Goal: Task Accomplishment & Management: Complete application form

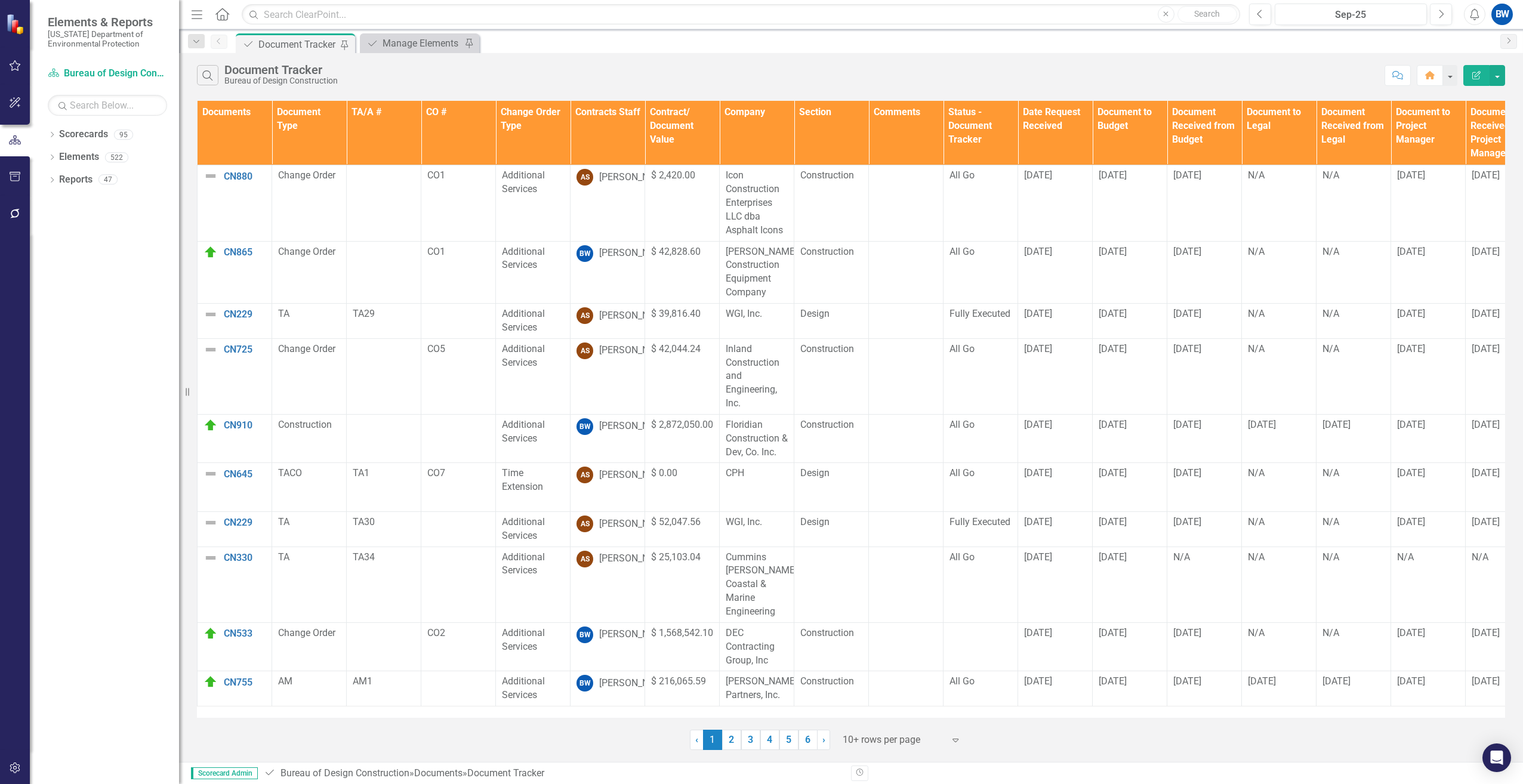
click at [613, 137] on th "Contracts Staff" at bounding box center [608, 134] width 75 height 65
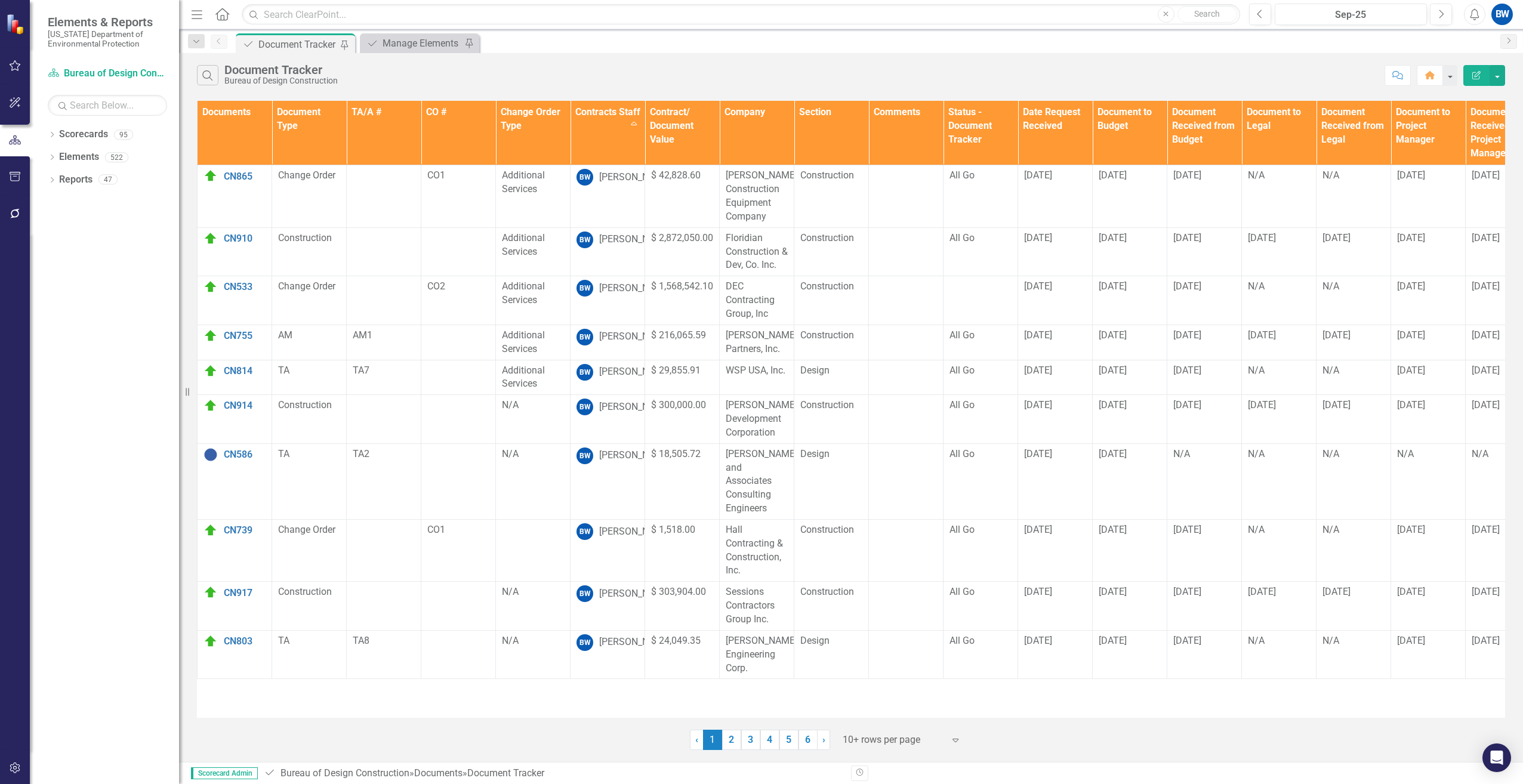
click at [881, 741] on div at bounding box center [893, 739] width 101 height 16
click at [868, 695] on div "100+ rows per page" at bounding box center [904, 699] width 112 height 14
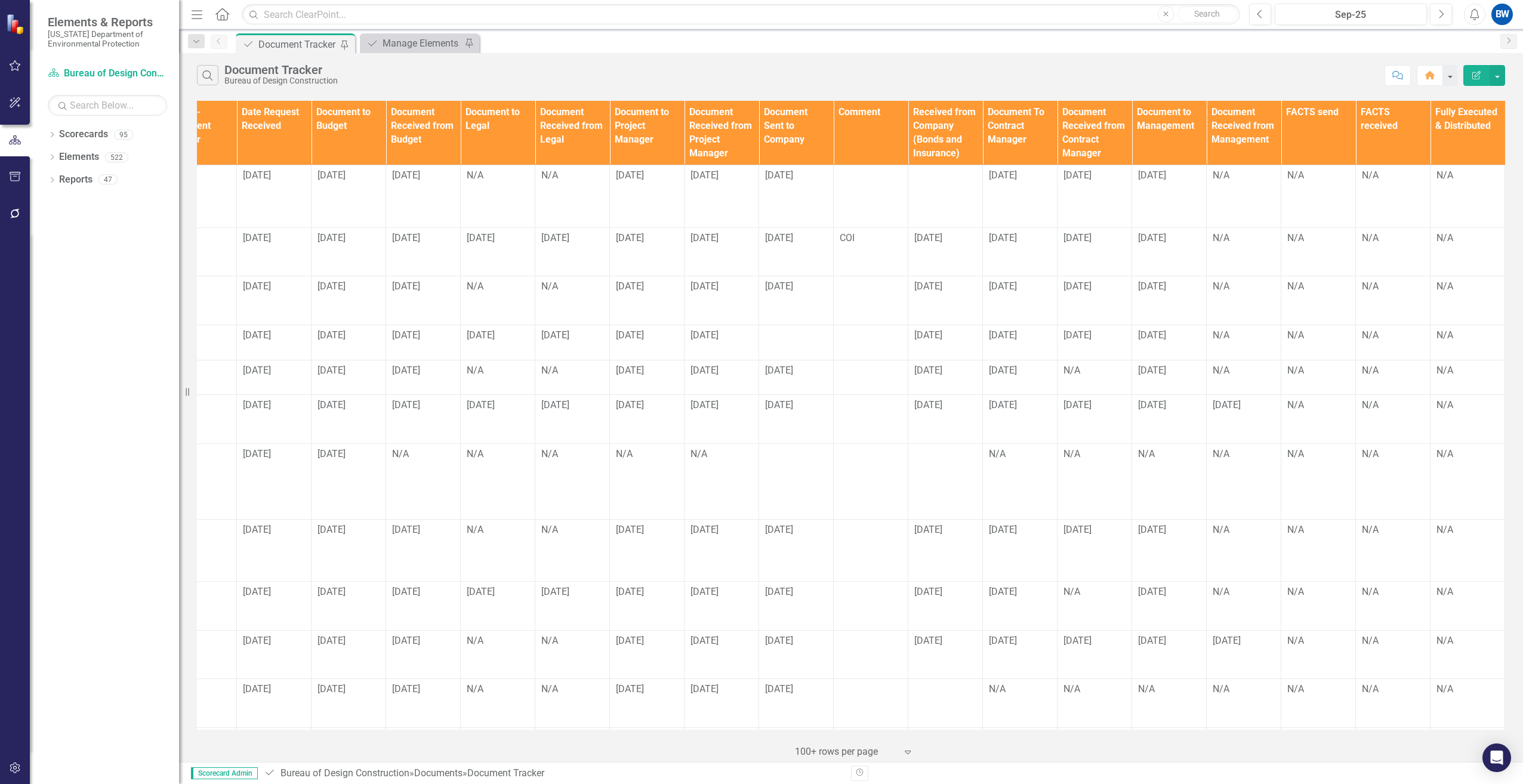
scroll to position [0, 865]
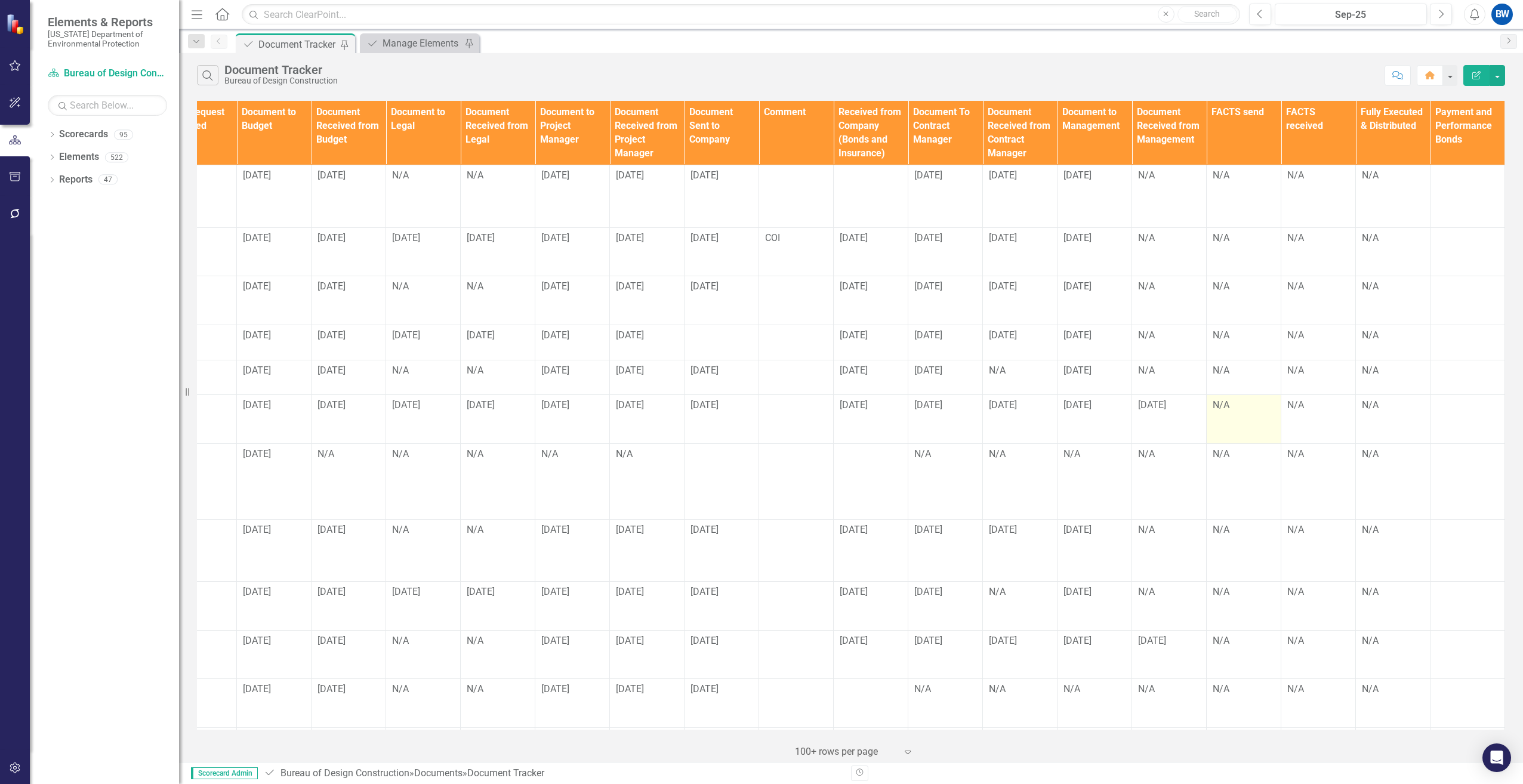
click at [1216, 407] on div "N/A" at bounding box center [1243, 405] width 62 height 14
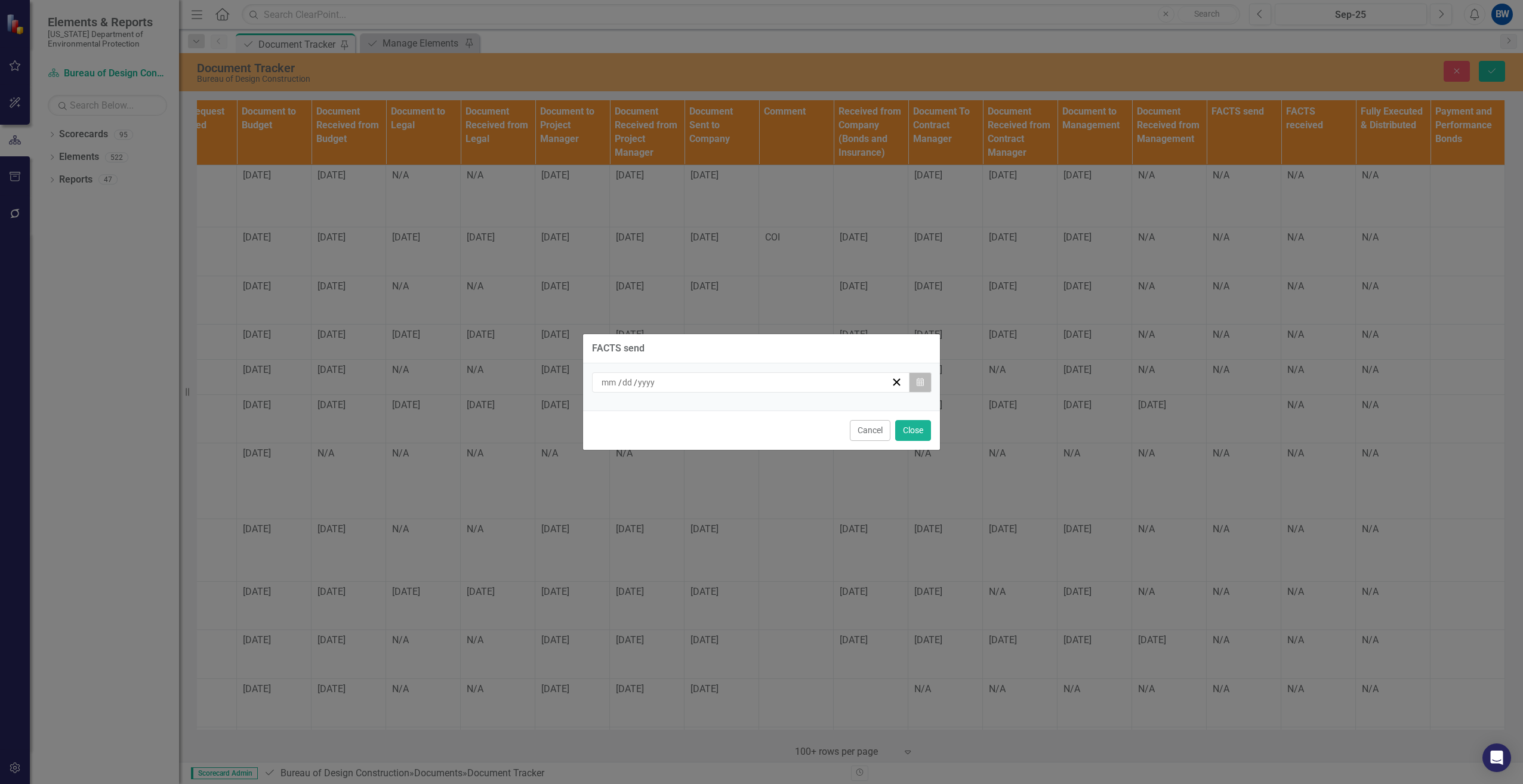
click at [918, 380] on icon "Calendar" at bounding box center [920, 382] width 7 height 8
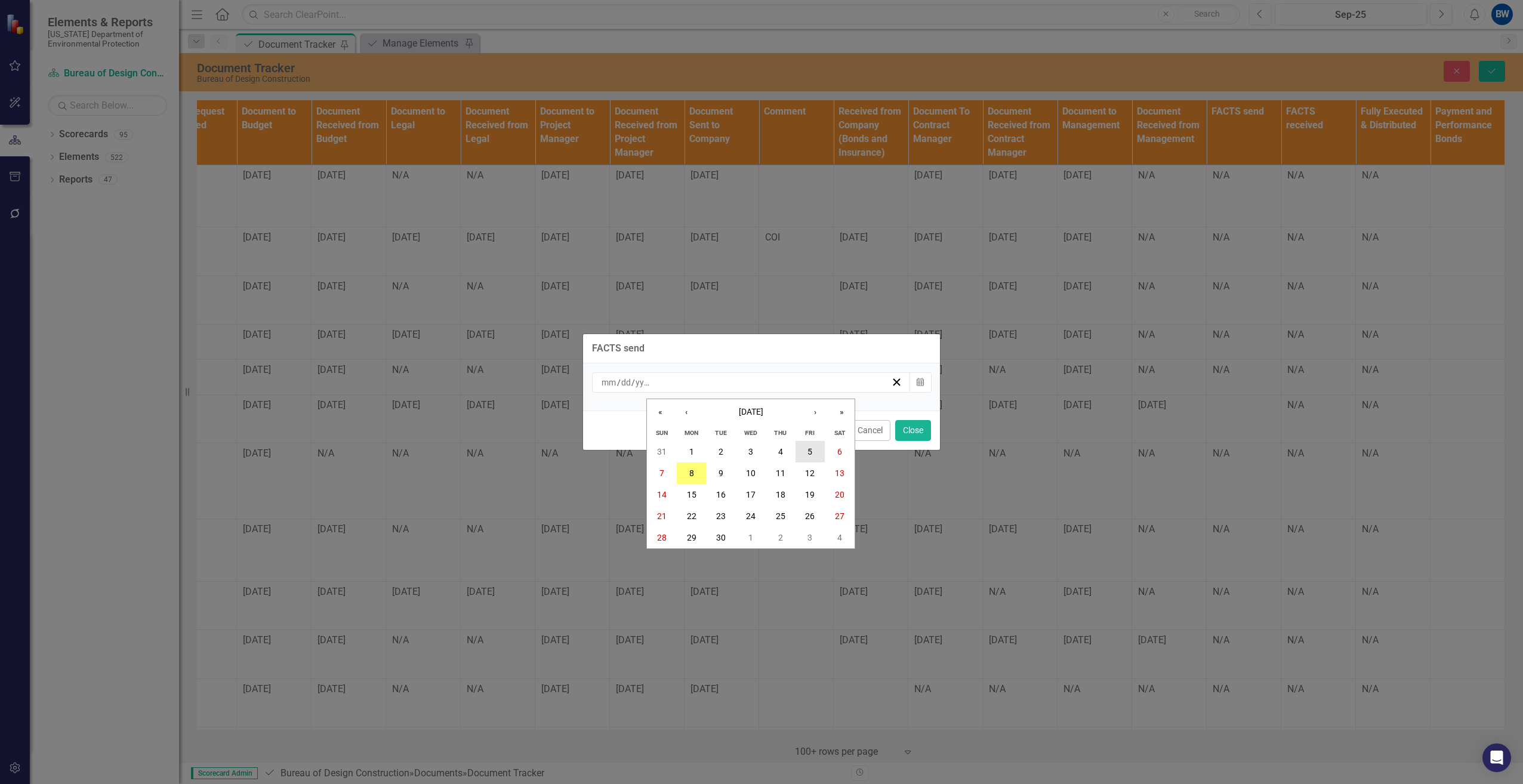
click at [813, 453] on abbr "5" at bounding box center [810, 452] width 5 height 10
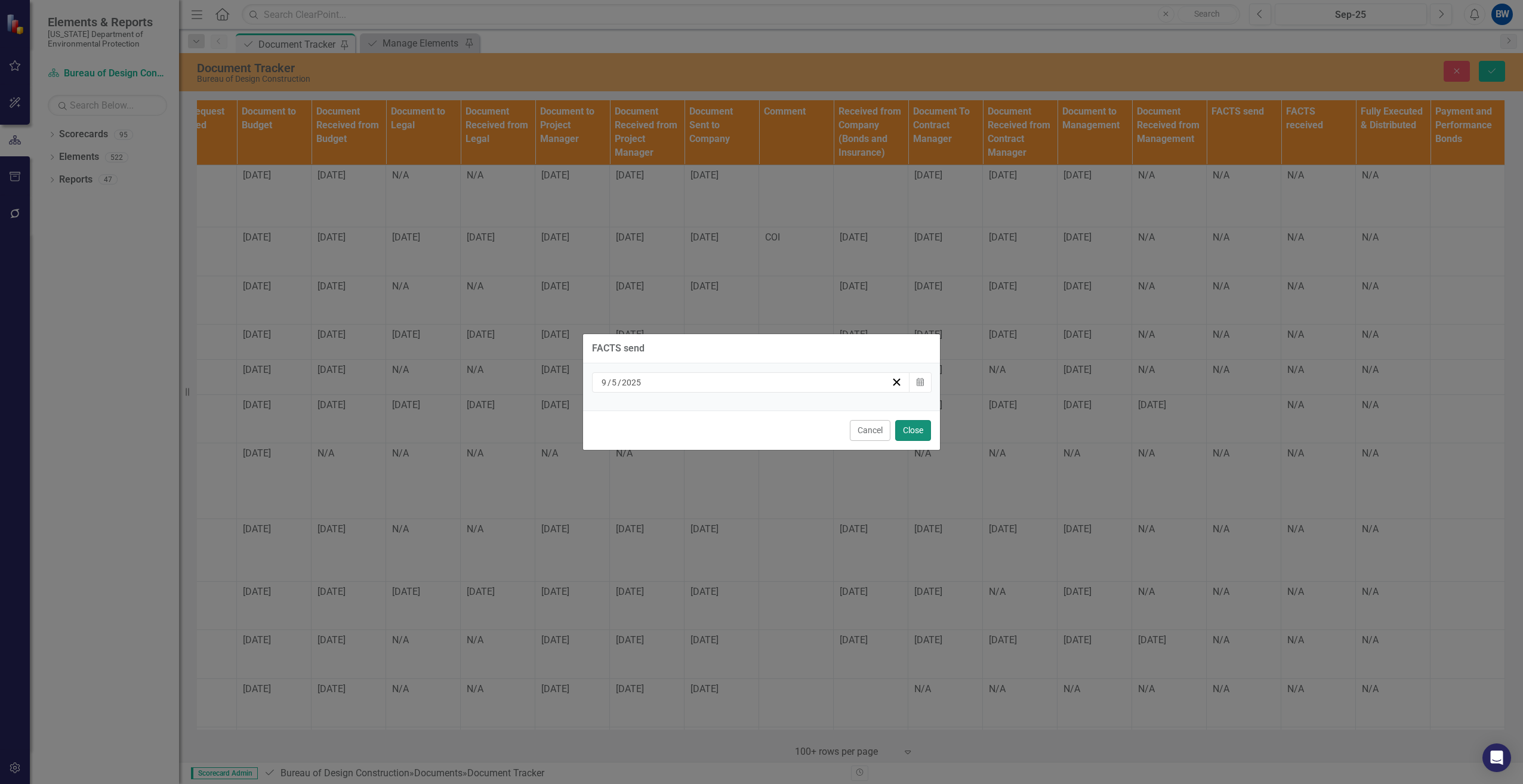
click at [906, 430] on button "Close" at bounding box center [913, 430] width 36 height 21
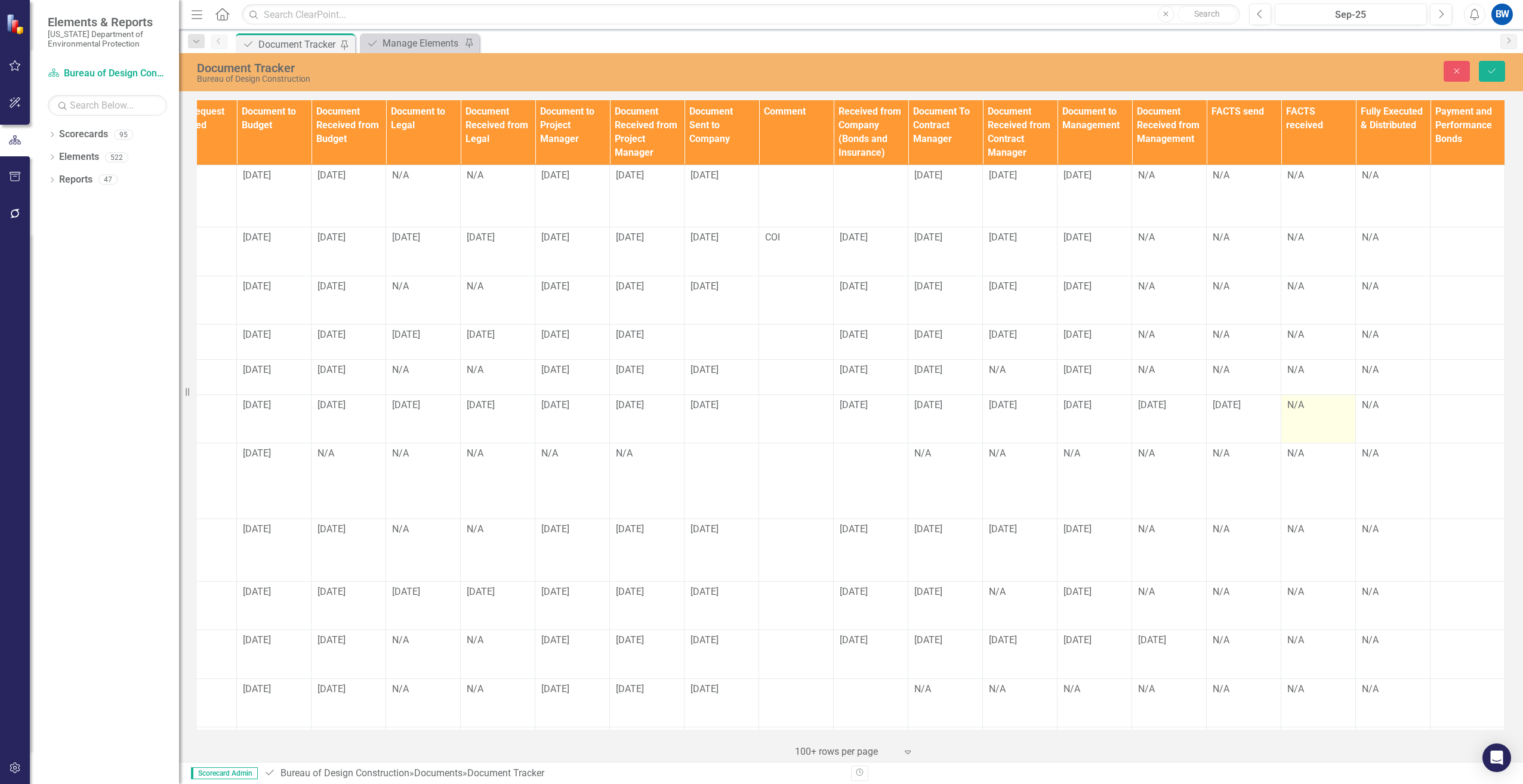
click at [1281, 411] on td "N/A" at bounding box center [1319, 418] width 75 height 49
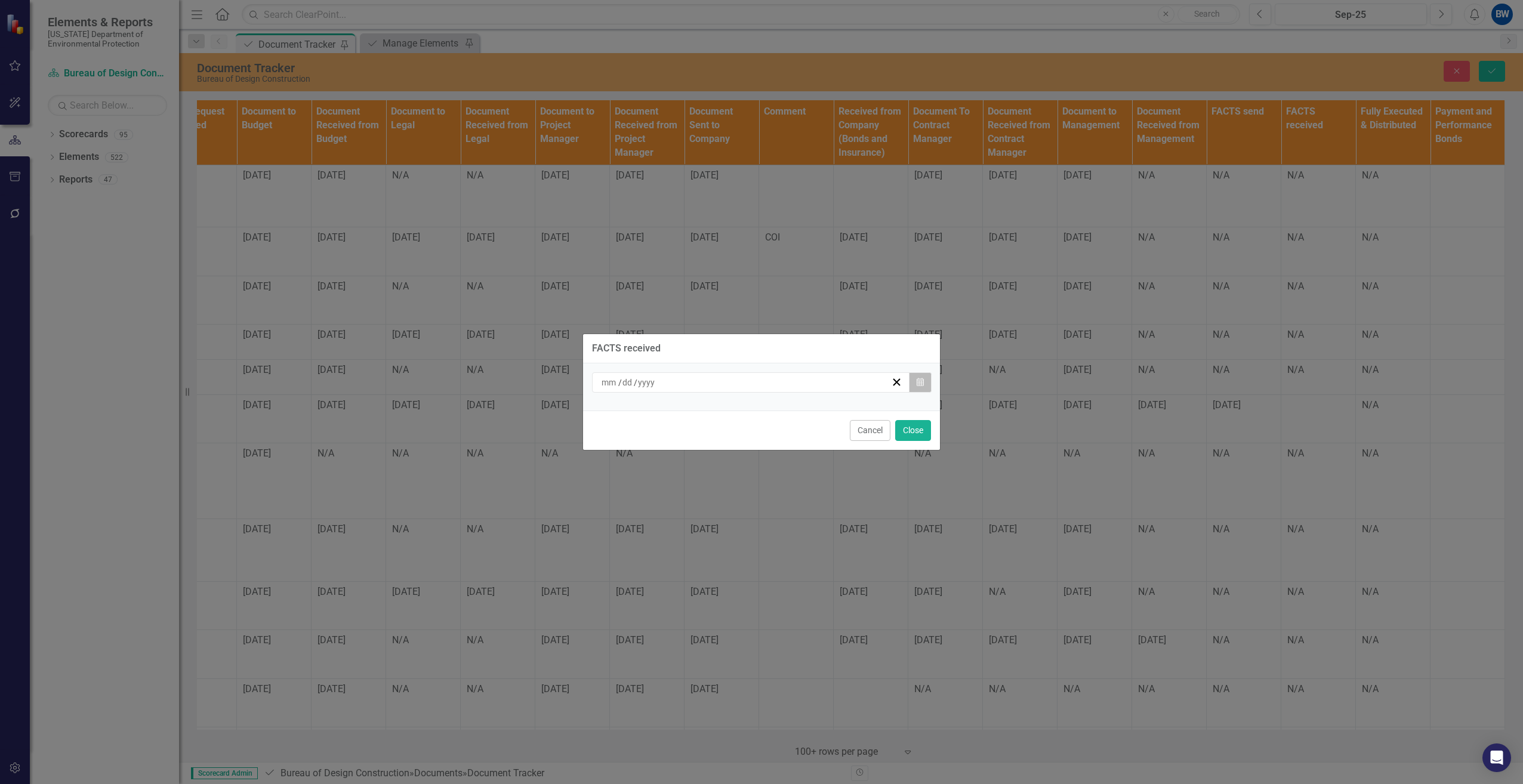
click at [927, 380] on button "Calendar" at bounding box center [920, 382] width 22 height 20
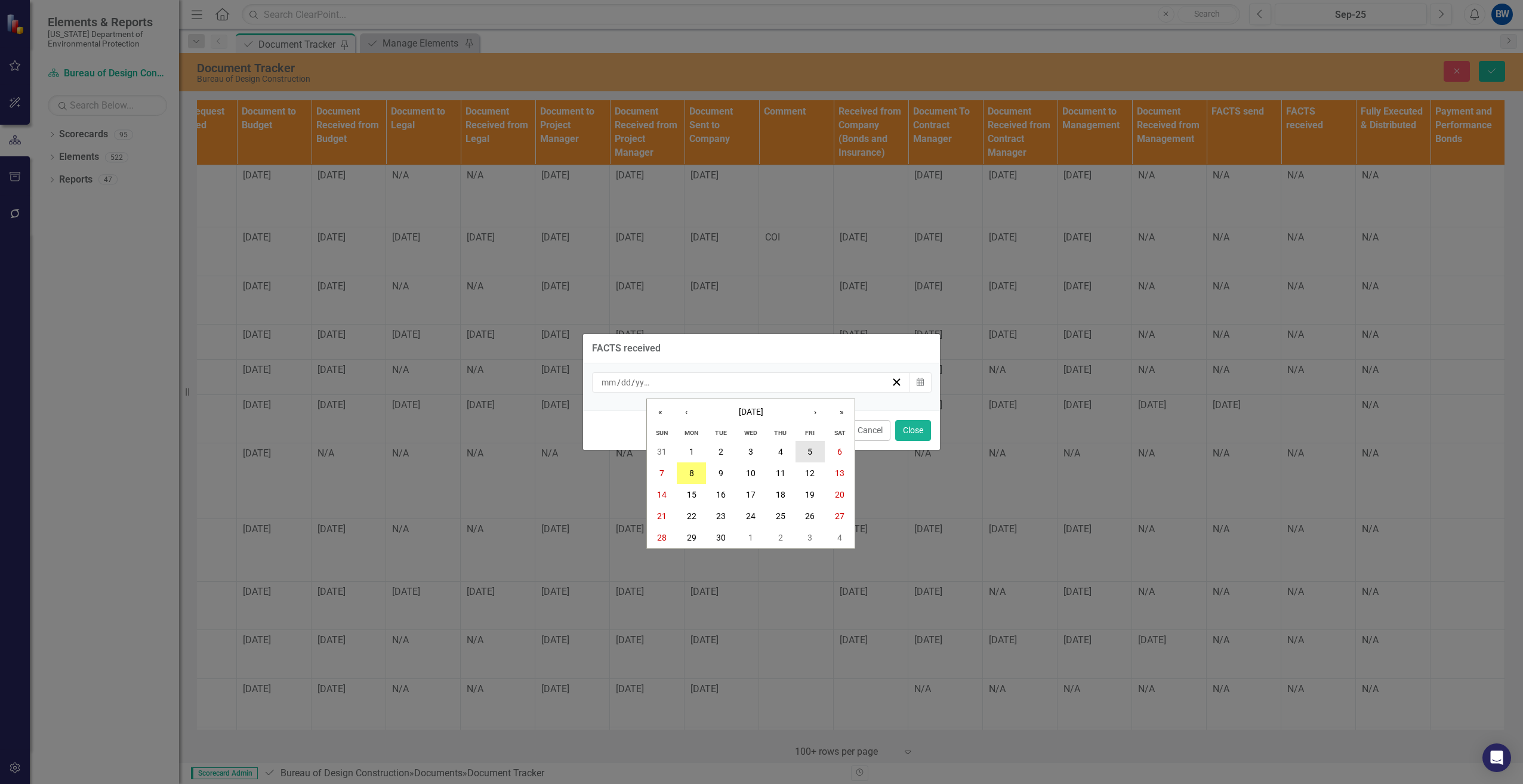
click at [808, 453] on abbr "5" at bounding box center [810, 452] width 5 height 10
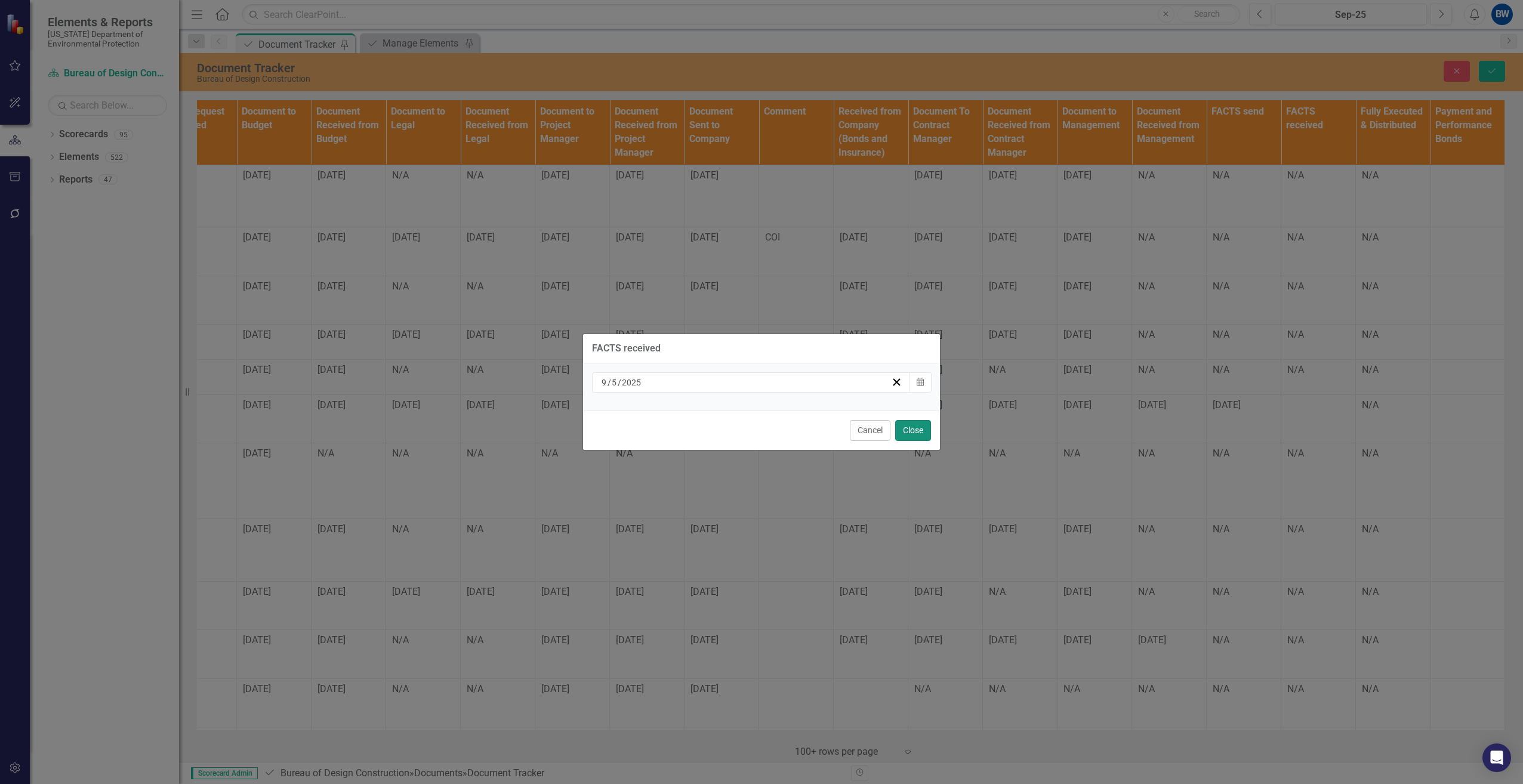
click at [916, 432] on button "Close" at bounding box center [913, 430] width 36 height 21
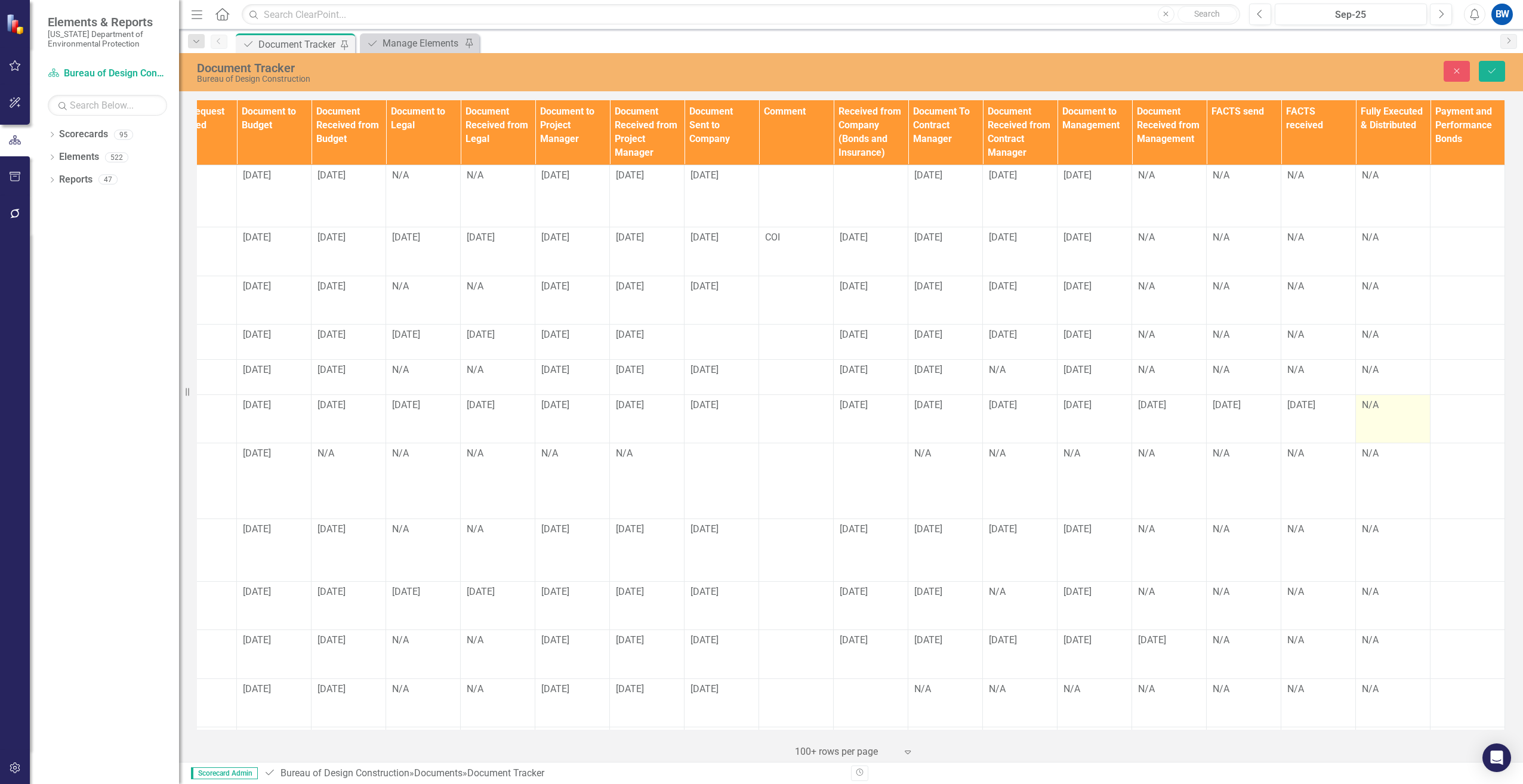
click at [1362, 404] on div "N/A" at bounding box center [1393, 405] width 62 height 14
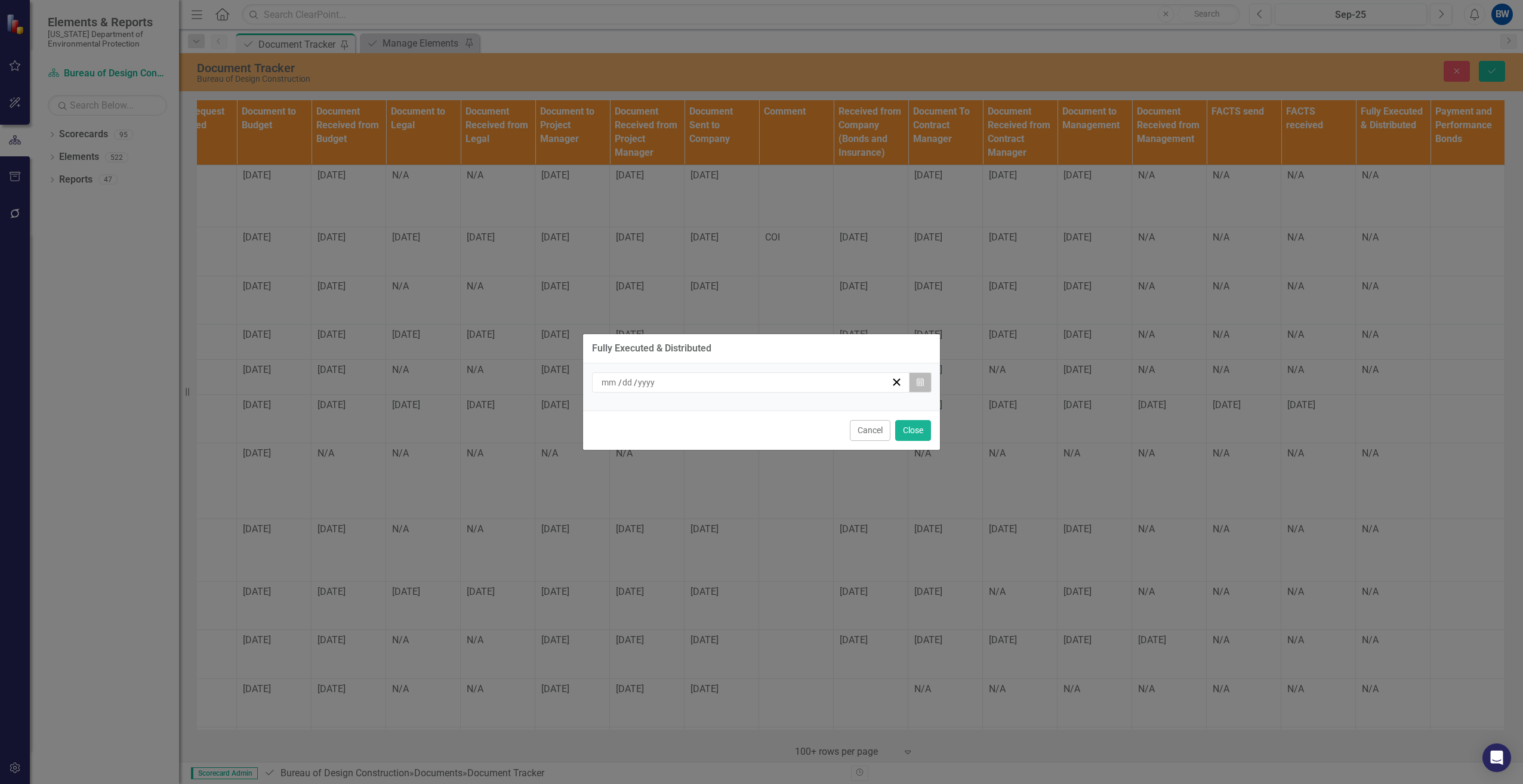
click at [926, 382] on button "Calendar" at bounding box center [920, 382] width 22 height 20
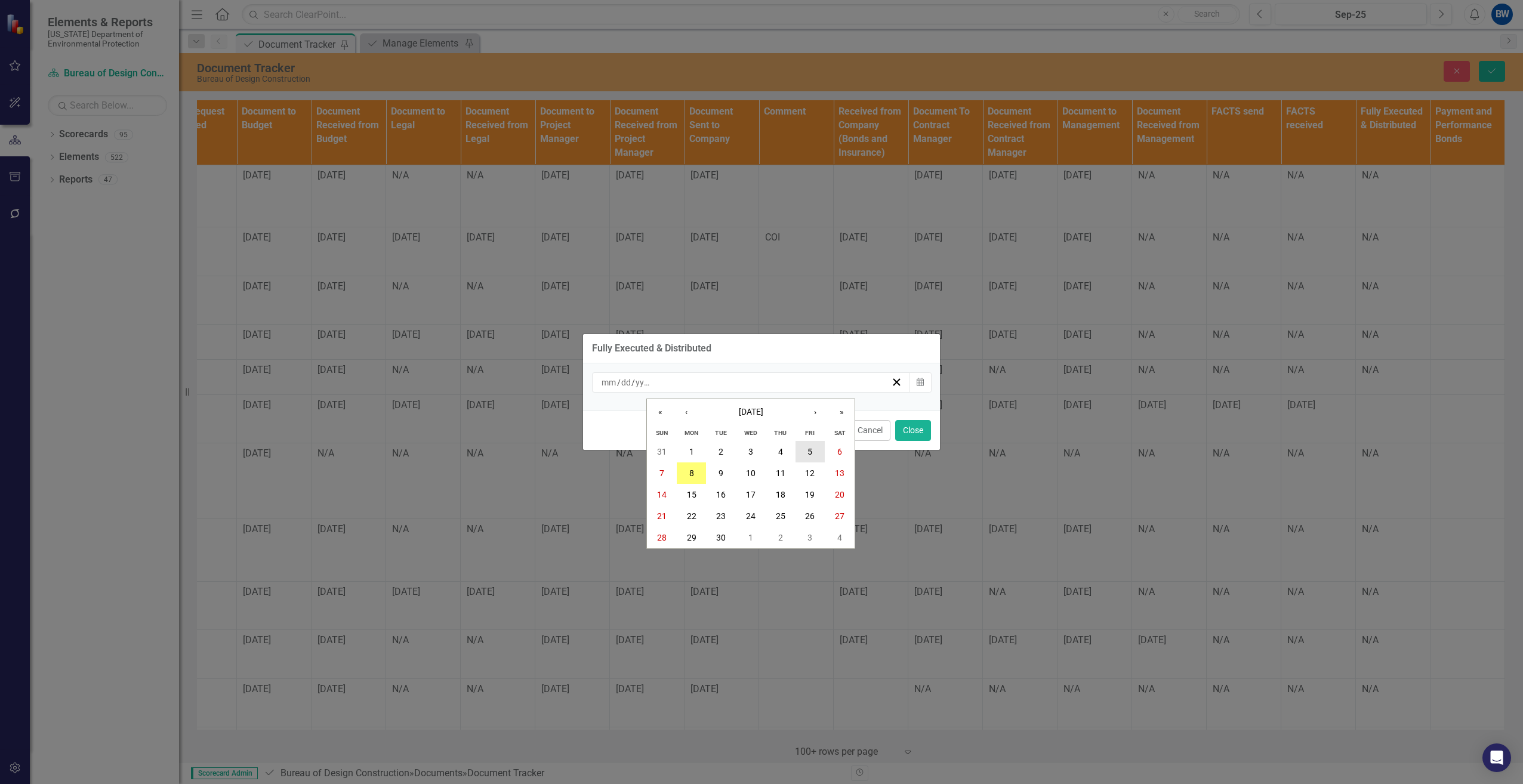
click at [807, 448] on button "5" at bounding box center [810, 451] width 30 height 22
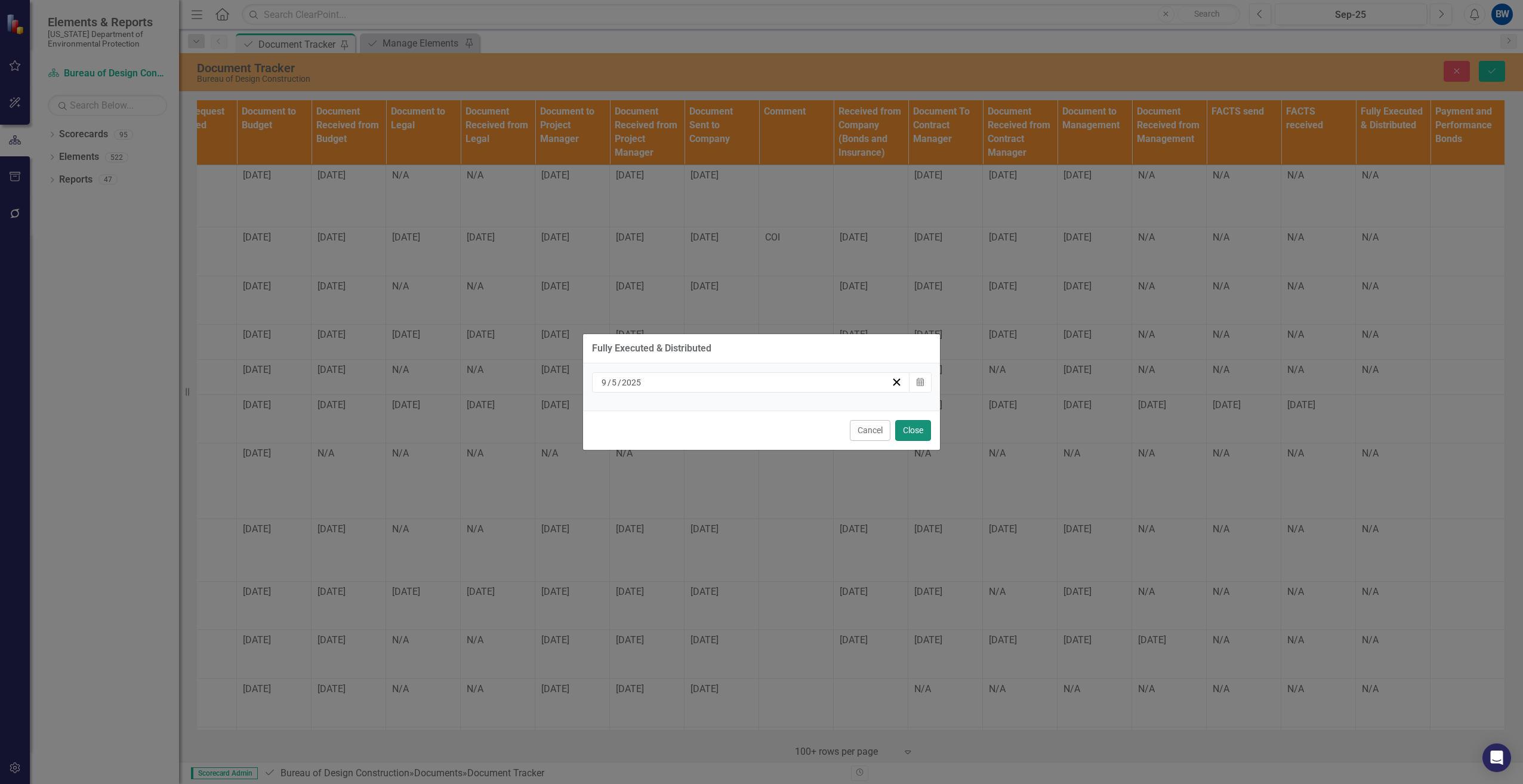
click at [916, 425] on button "Close" at bounding box center [913, 430] width 36 height 21
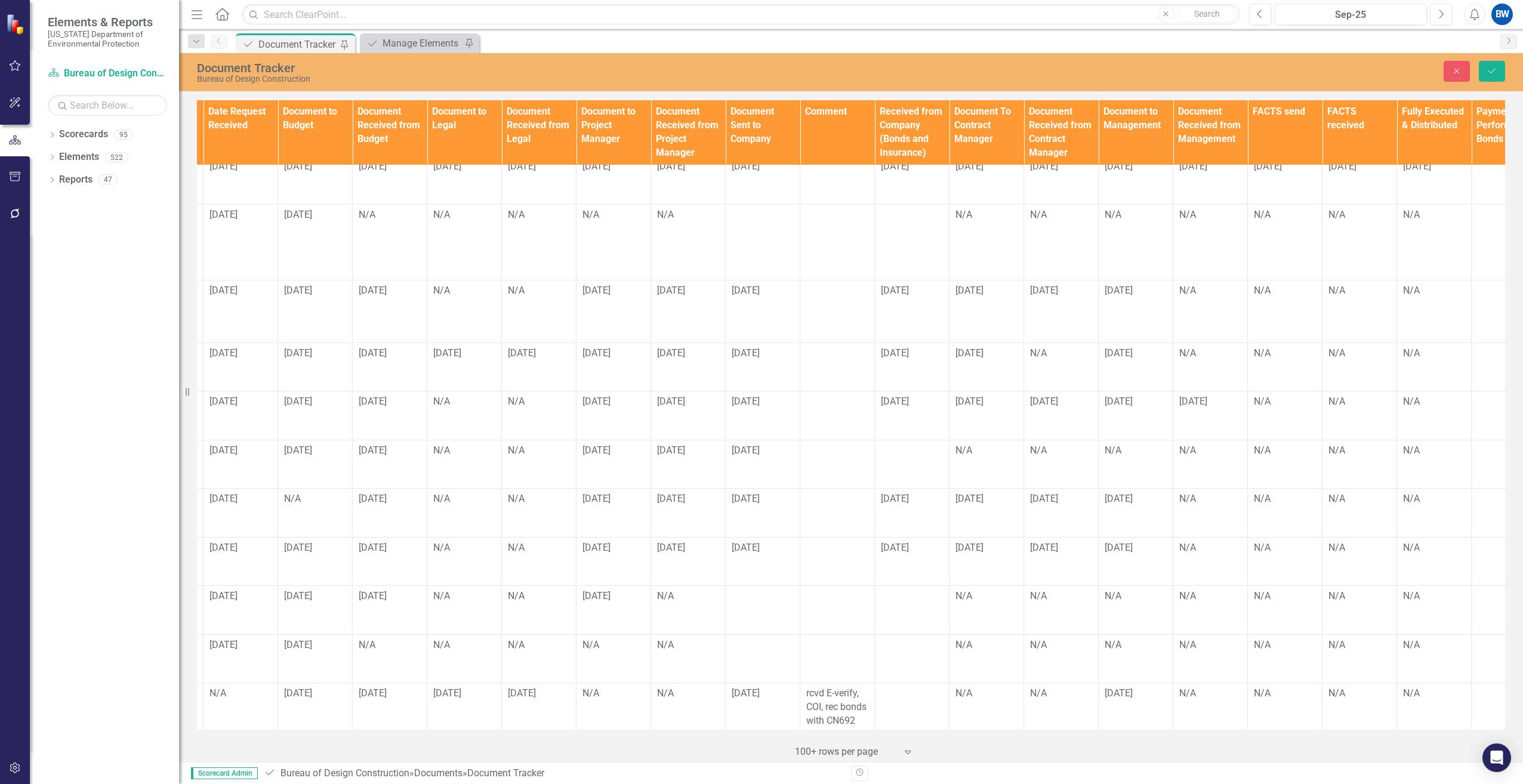
scroll to position [239, 865]
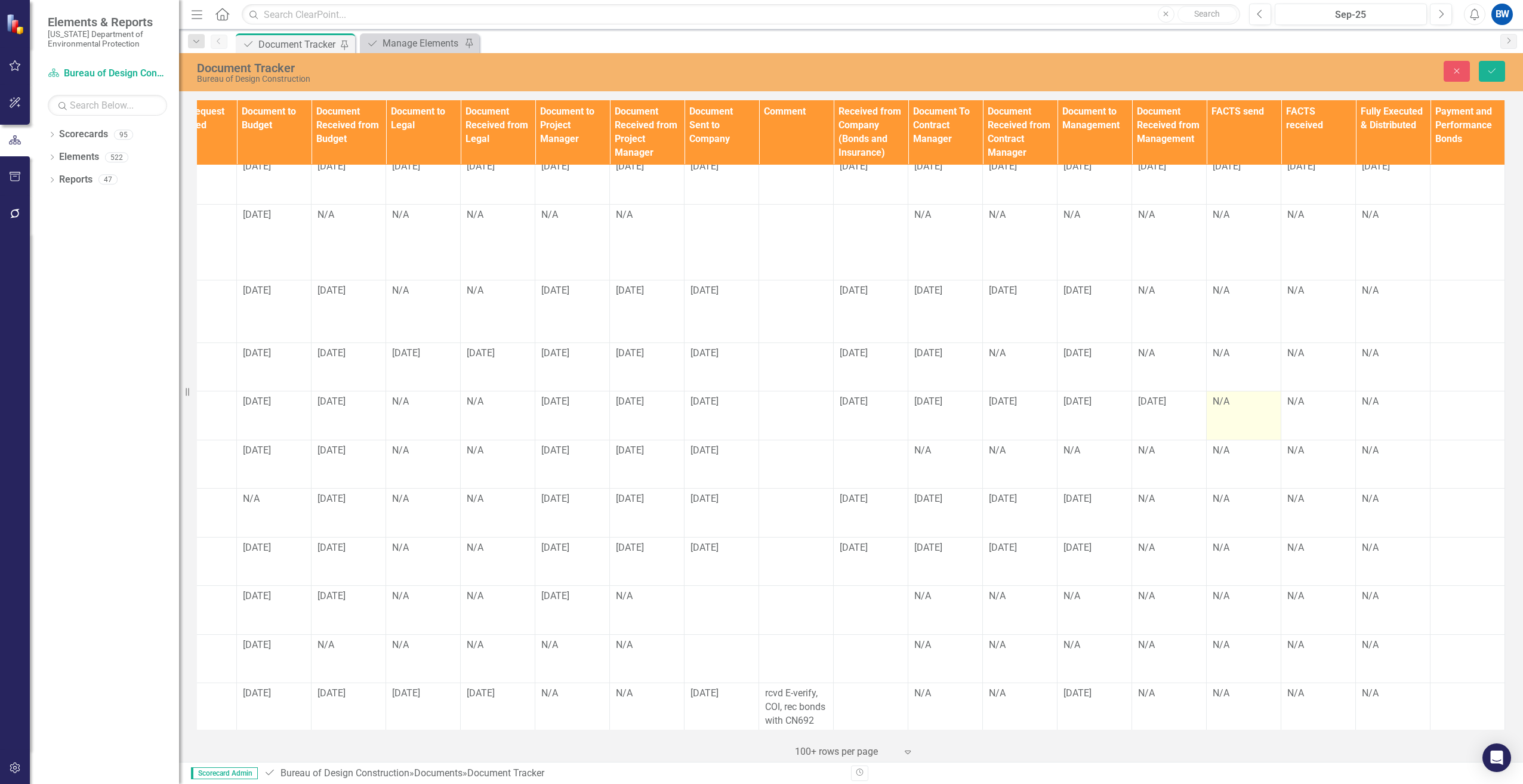
click at [1212, 398] on td "N/A" at bounding box center [1244, 416] width 75 height 49
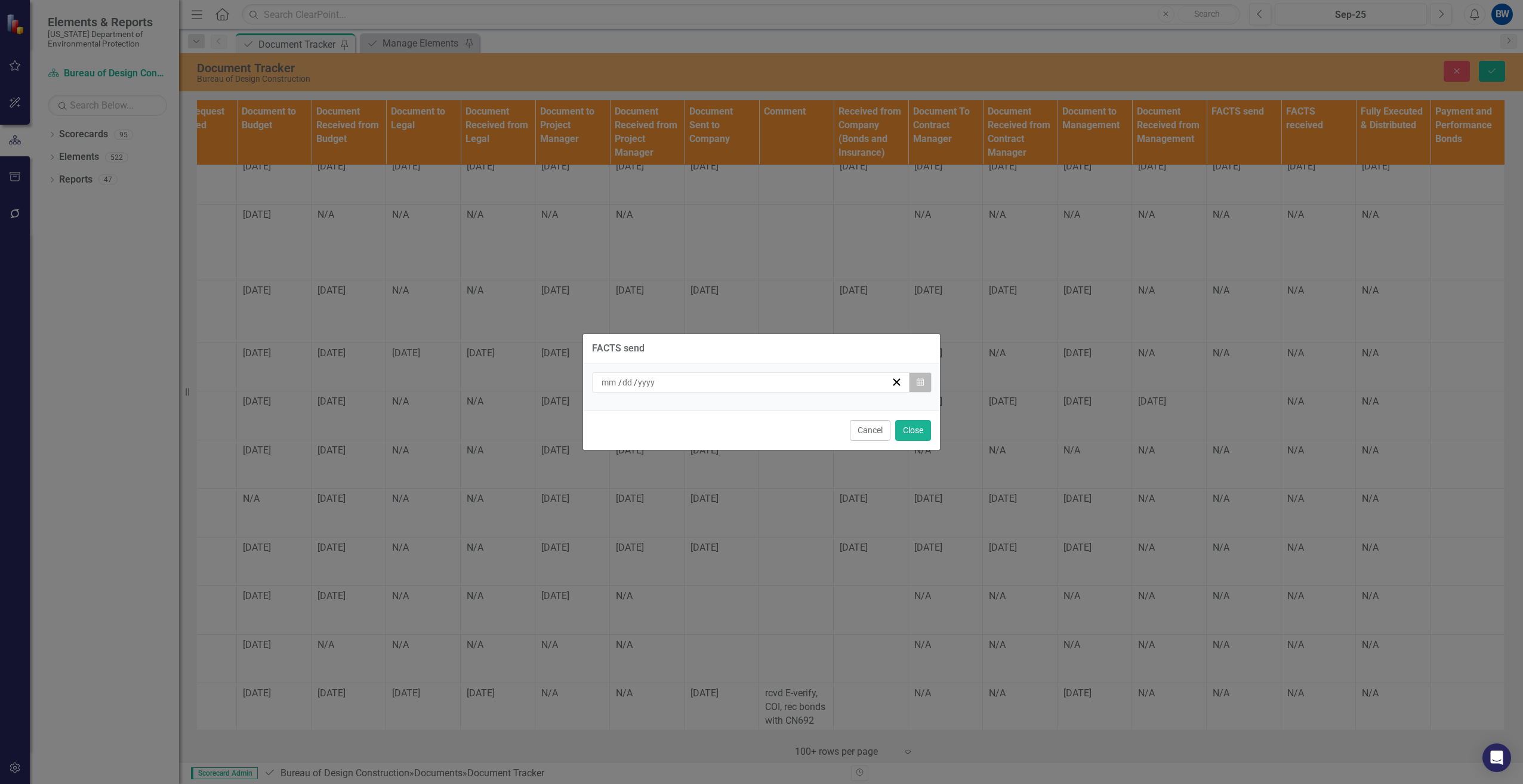
click at [927, 385] on button "Calendar" at bounding box center [920, 382] width 22 height 20
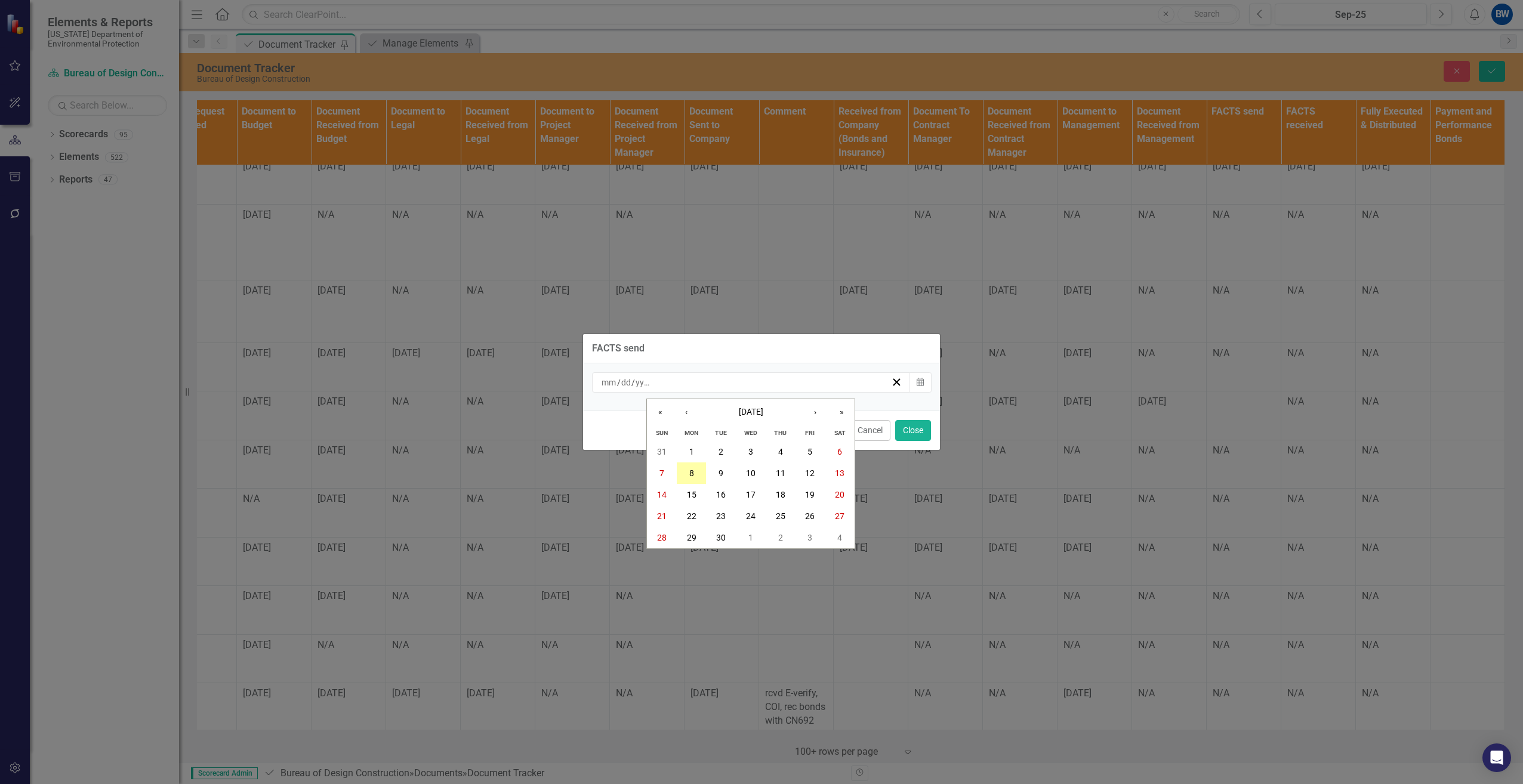
click at [686, 475] on button "8" at bounding box center [691, 473] width 30 height 22
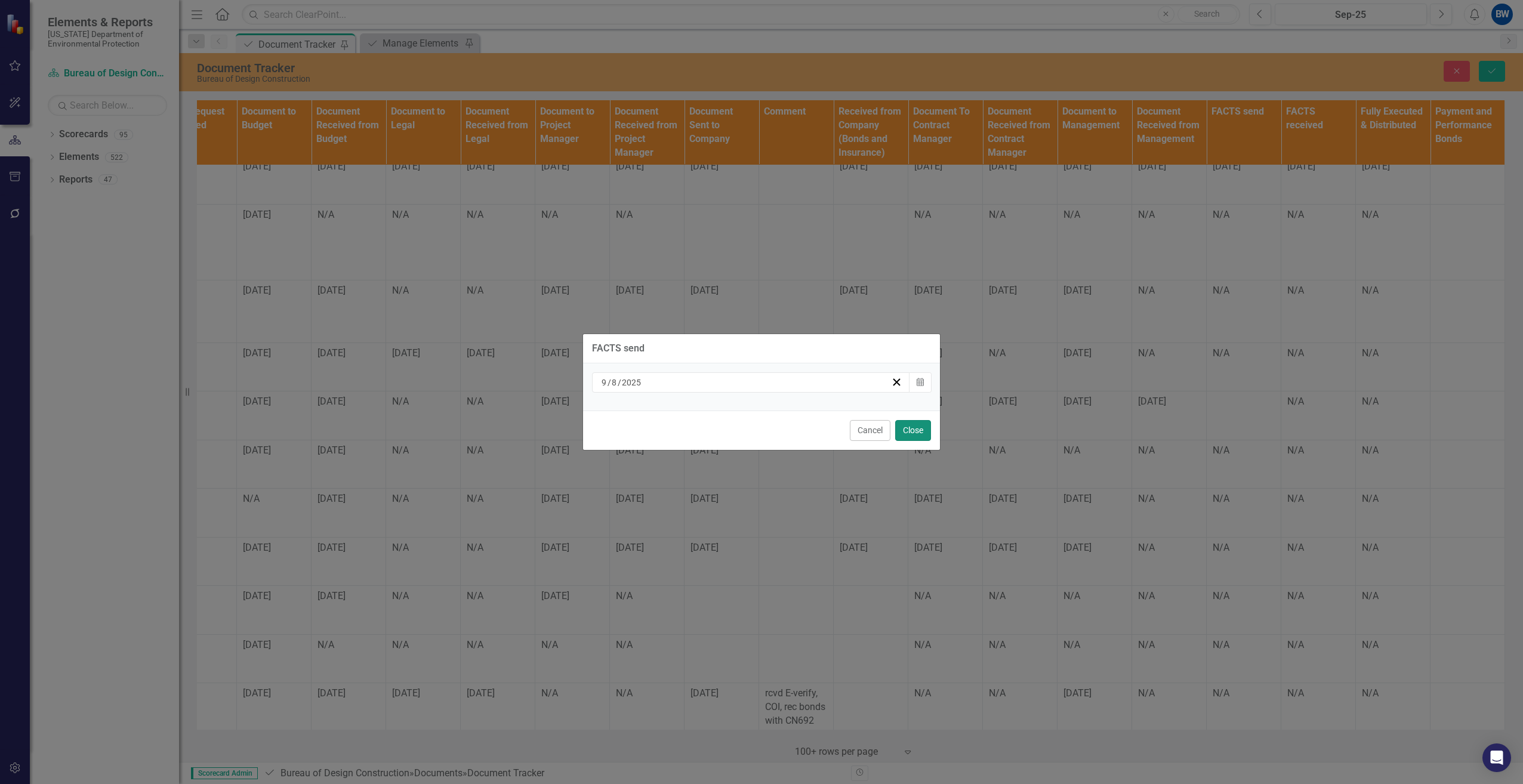
click at [913, 425] on button "Close" at bounding box center [913, 430] width 36 height 21
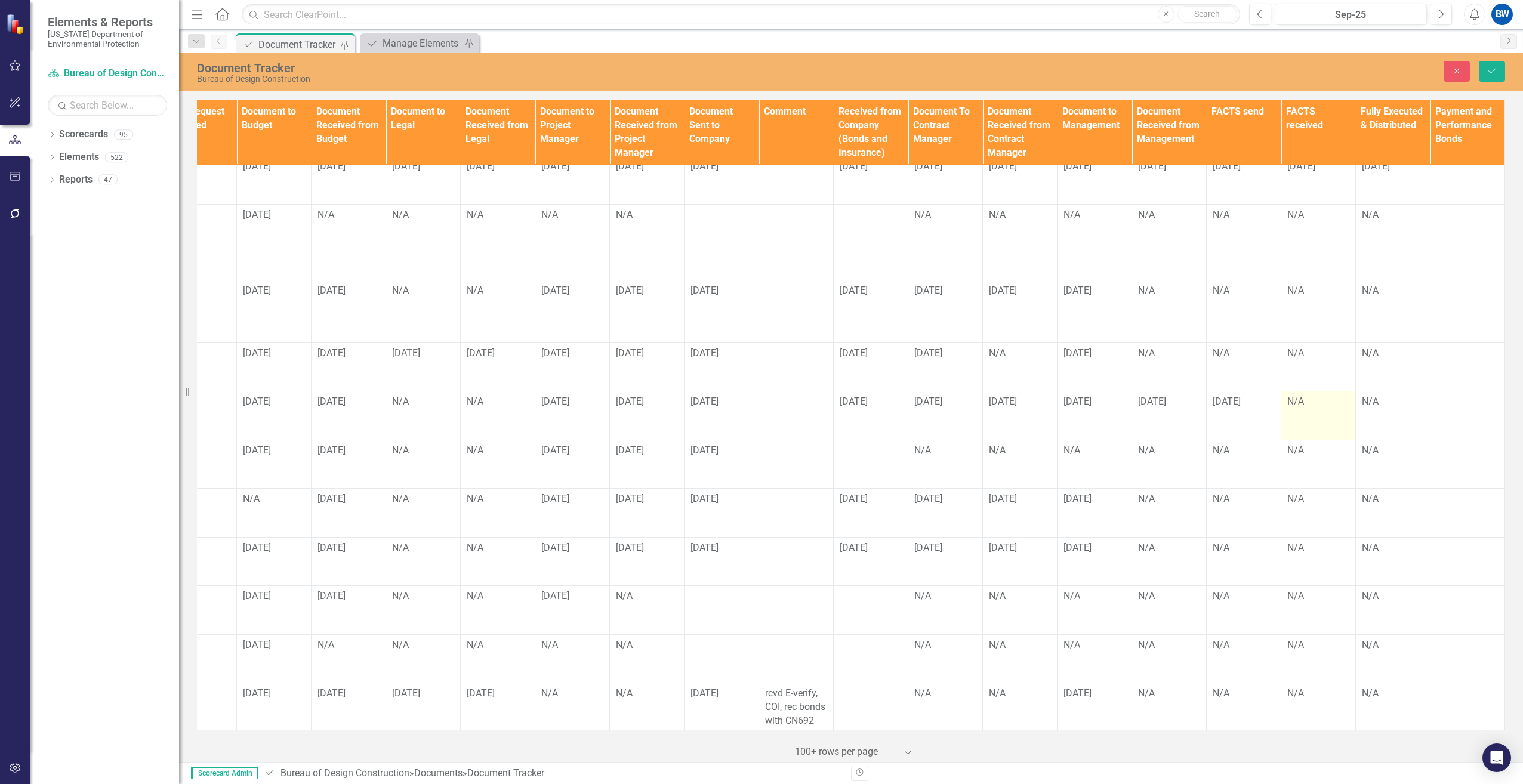
click at [1302, 395] on div "N/A" at bounding box center [1318, 402] width 62 height 14
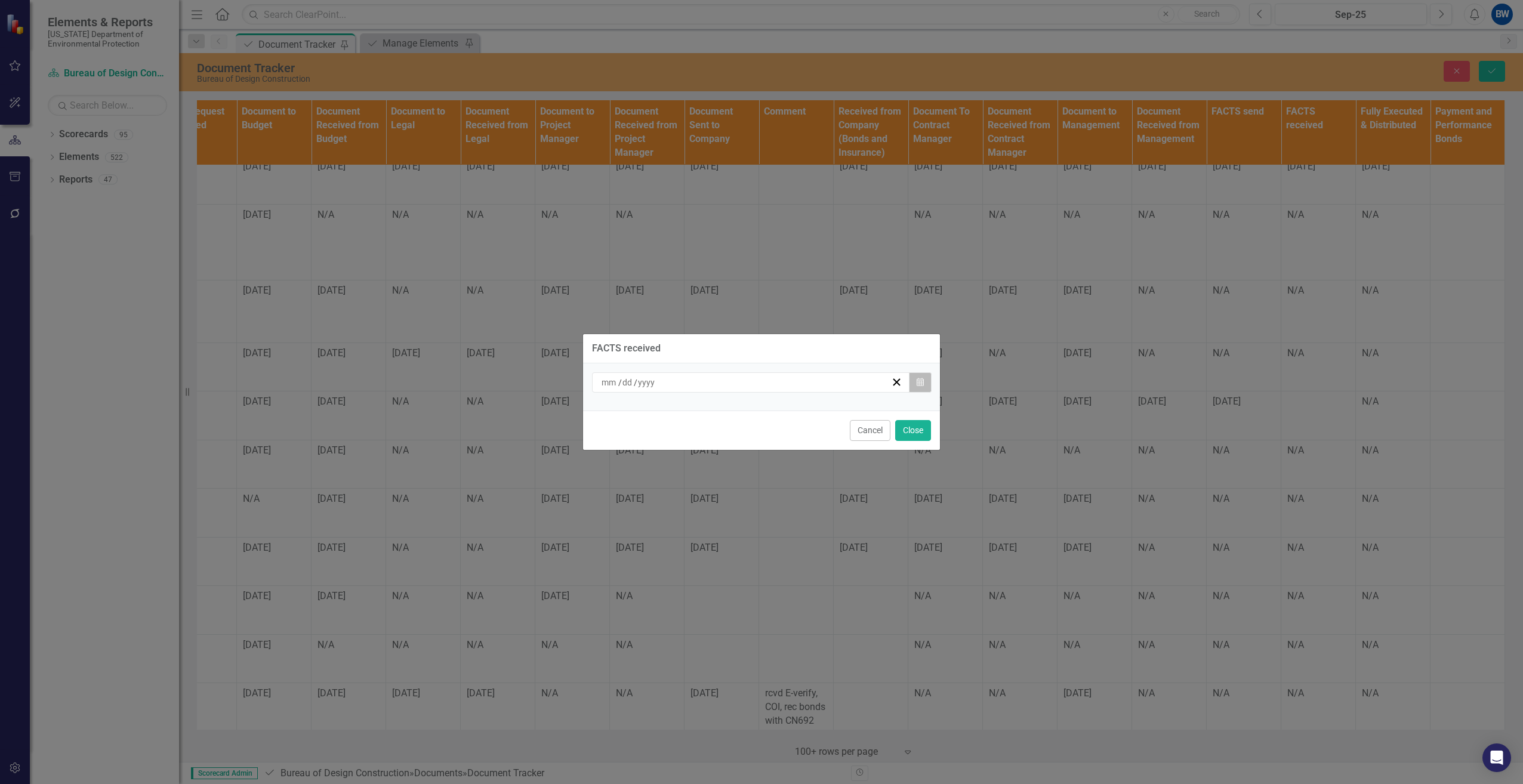
drag, startPoint x: 919, startPoint y: 382, endPoint x: 906, endPoint y: 398, distance: 20.6
click at [920, 382] on icon "Calendar" at bounding box center [920, 382] width 7 height 8
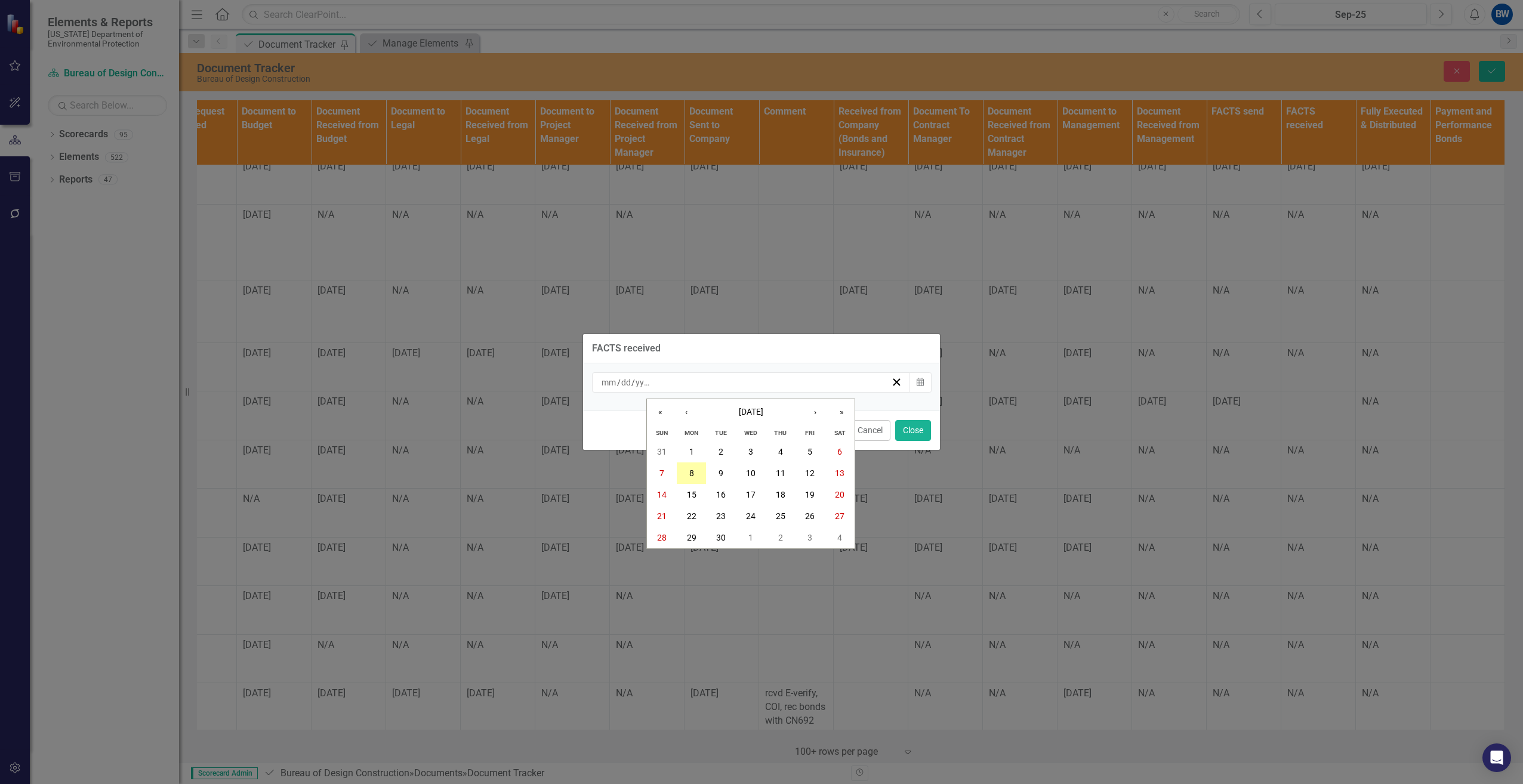
click at [700, 472] on button "8" at bounding box center [691, 473] width 30 height 22
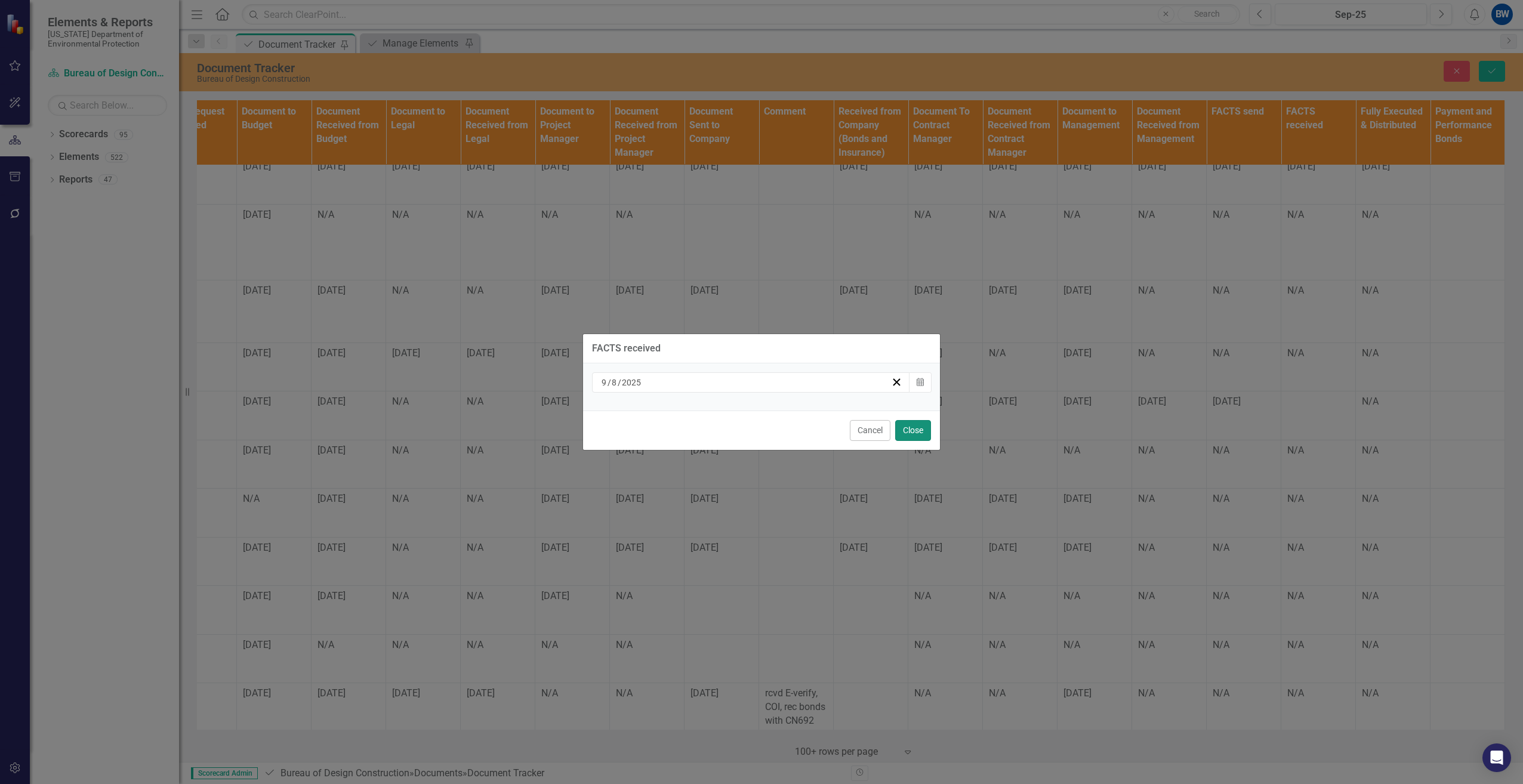
click at [916, 435] on button "Close" at bounding box center [913, 430] width 36 height 21
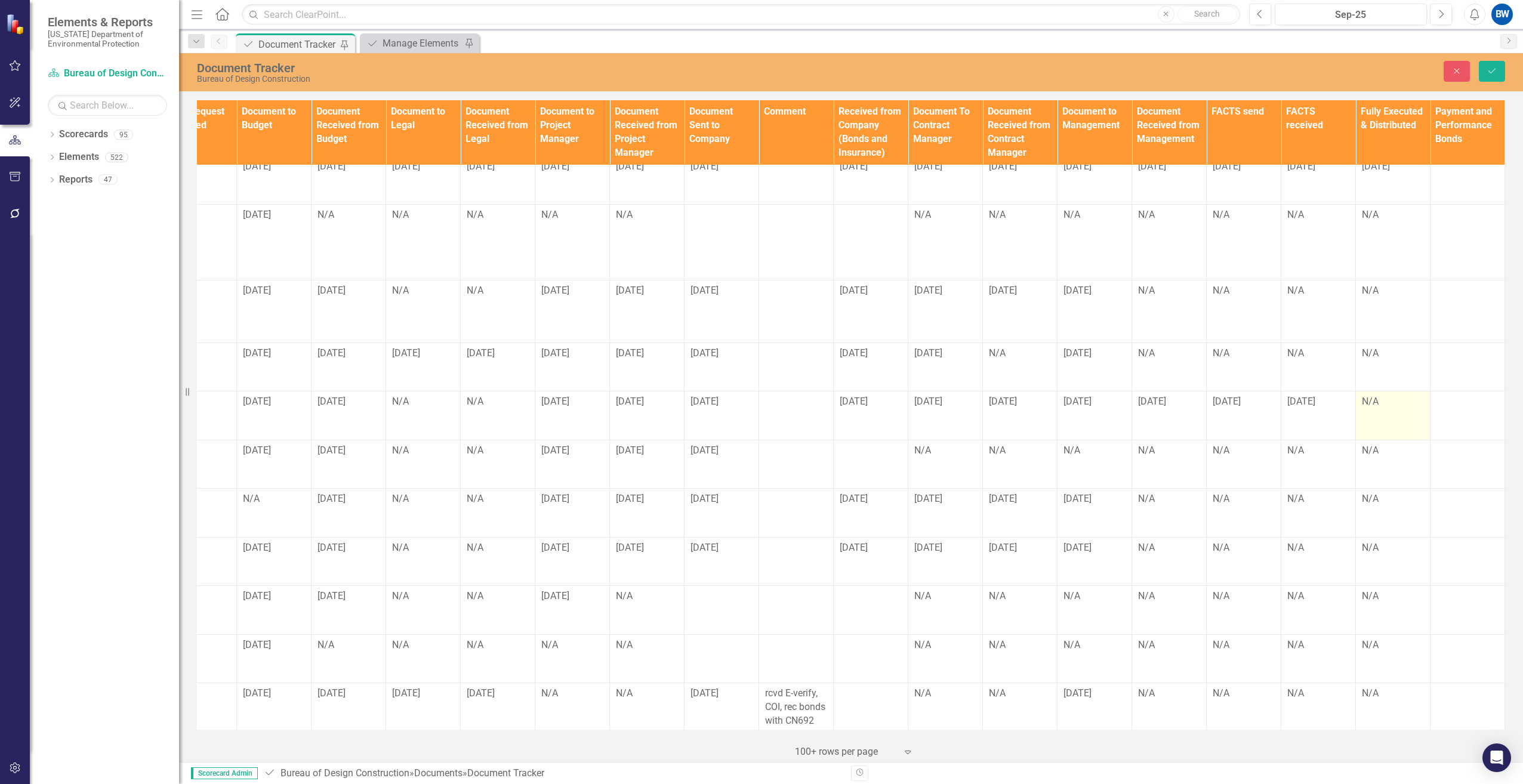
click at [1362, 395] on div "N/A" at bounding box center [1393, 402] width 62 height 14
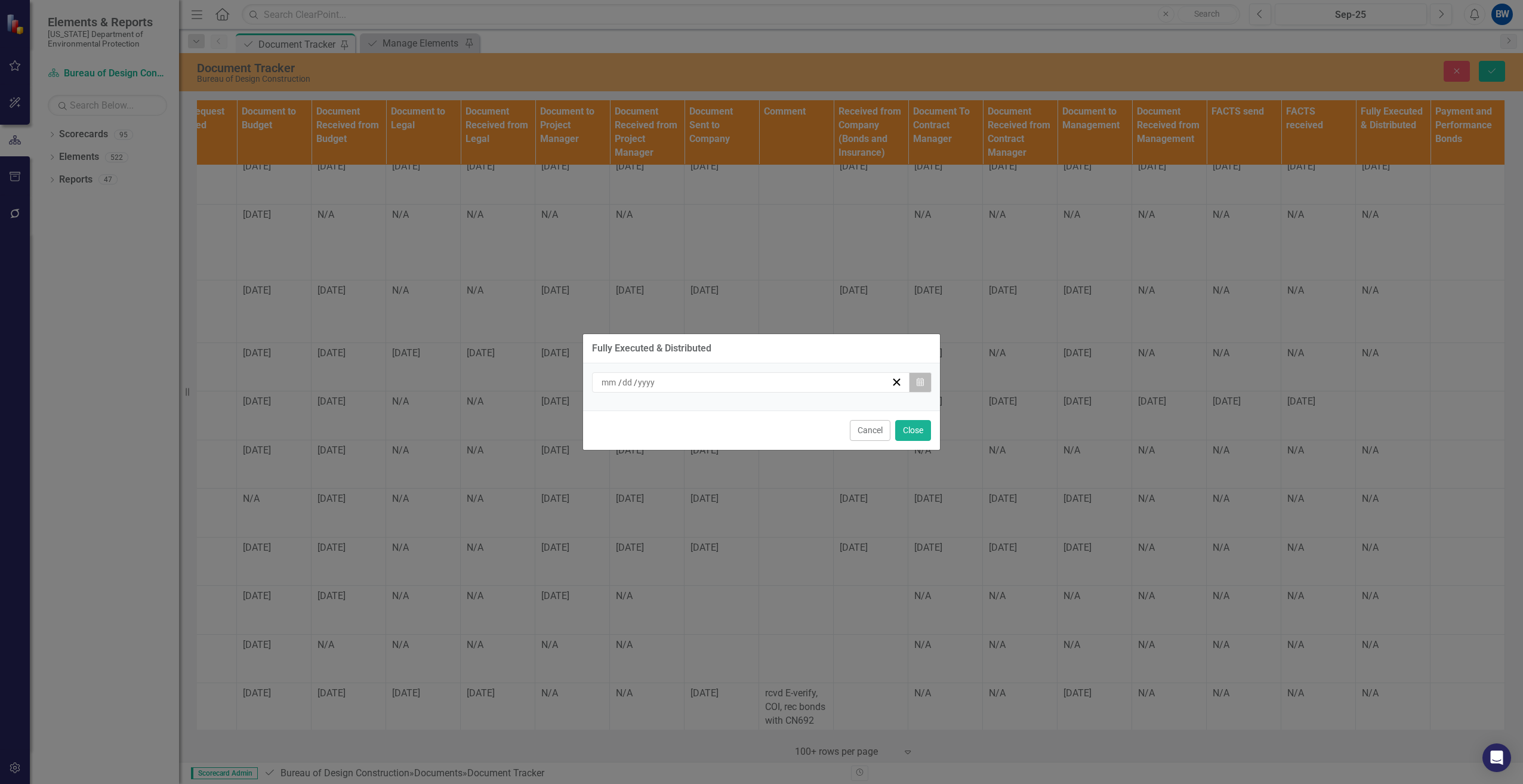
click at [921, 379] on icon "button" at bounding box center [920, 382] width 7 height 8
click at [918, 386] on icon "Calendar" at bounding box center [920, 382] width 7 height 8
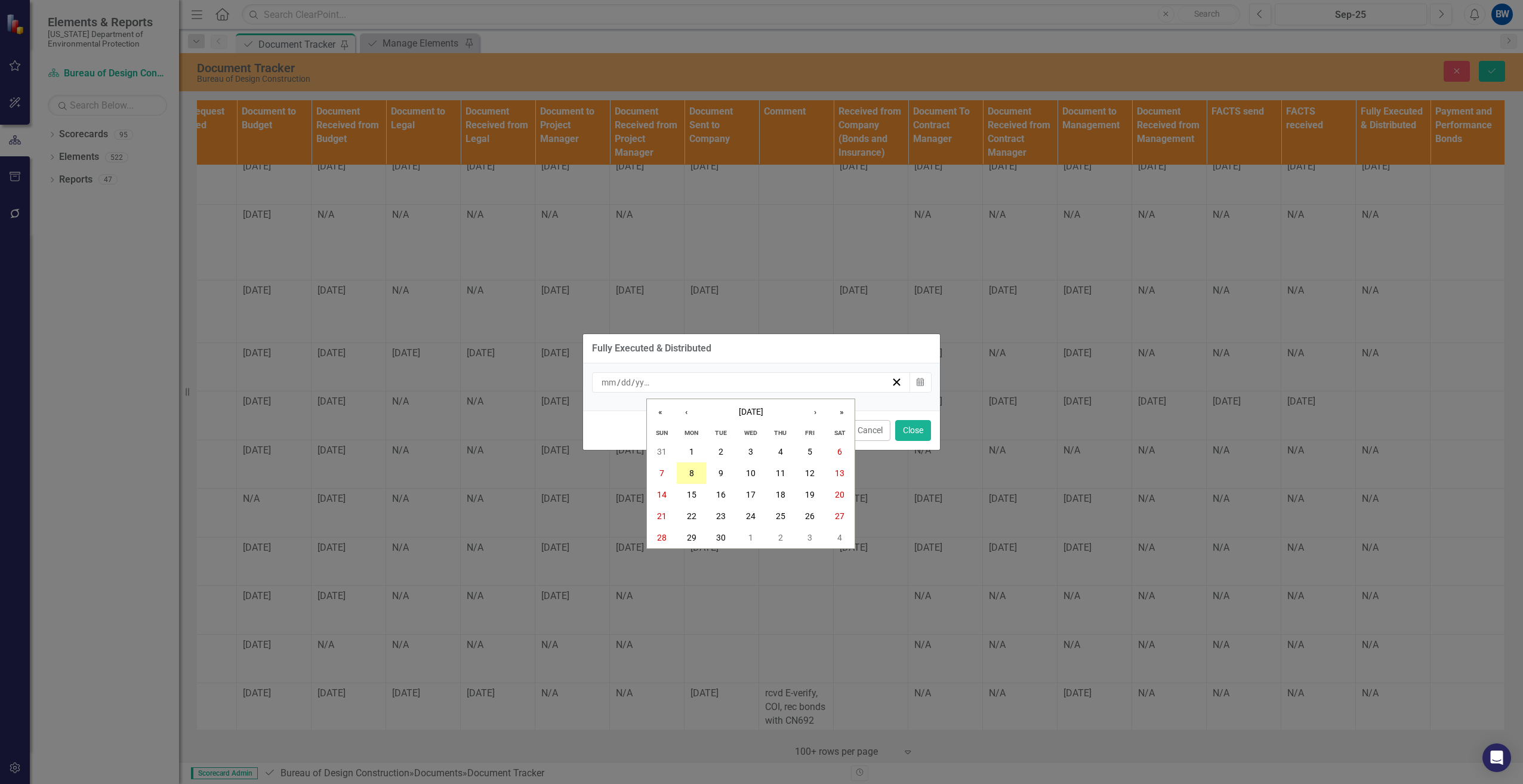
click at [695, 472] on button "8" at bounding box center [691, 473] width 30 height 22
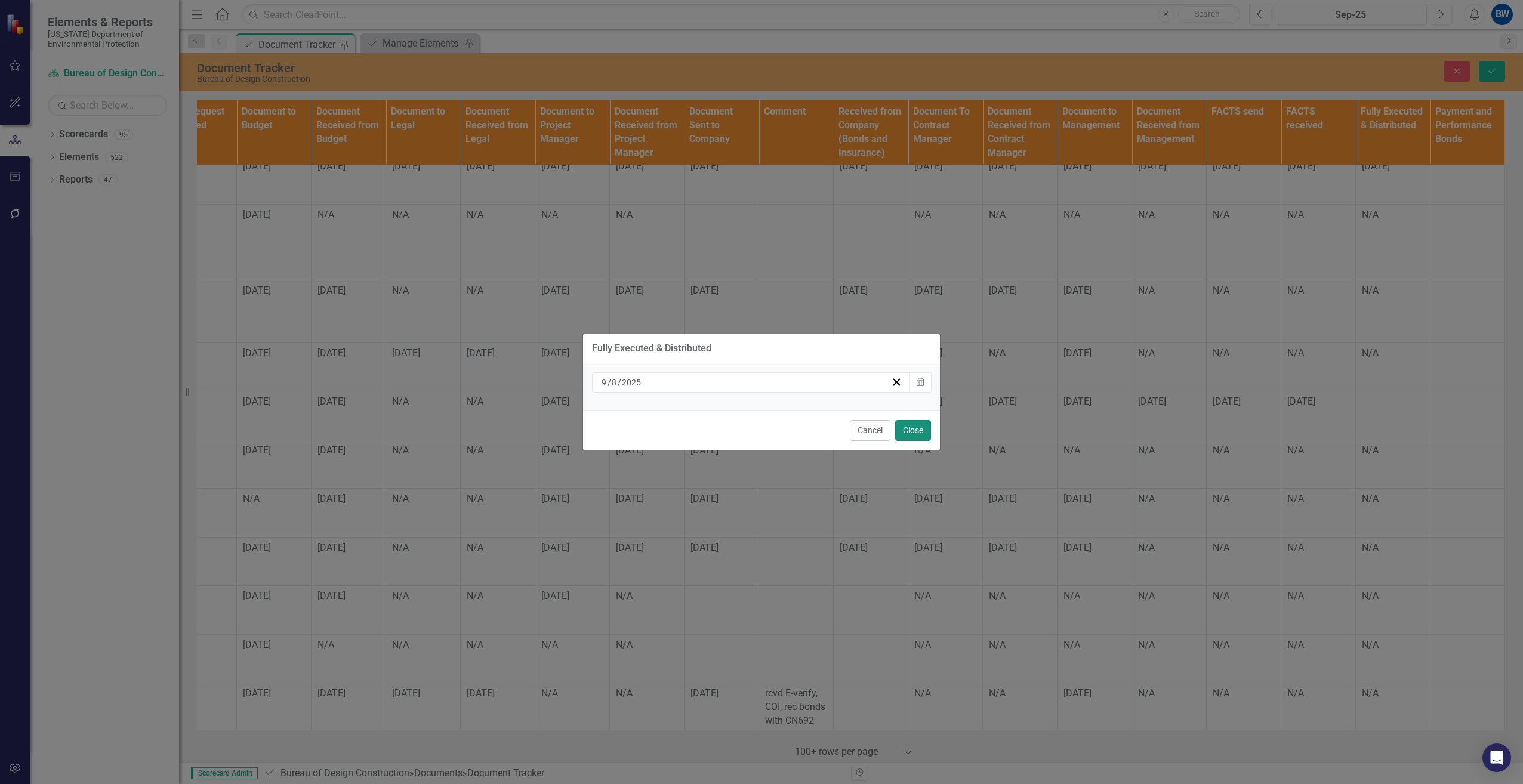
click at [905, 426] on button "Close" at bounding box center [913, 430] width 36 height 21
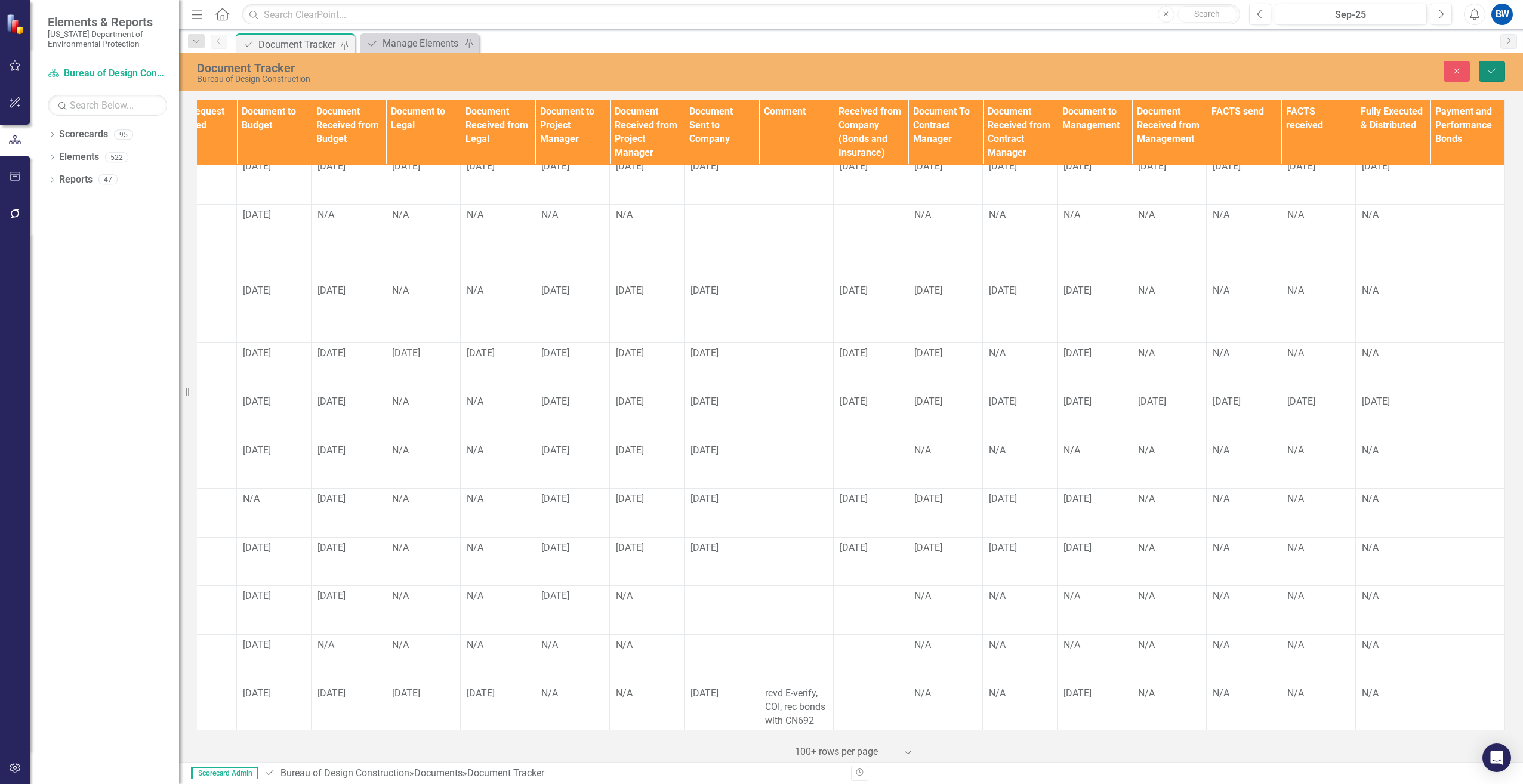
click at [1488, 71] on icon "Save" at bounding box center [1491, 71] width 11 height 8
